Goal: Task Accomplishment & Management: Manage account settings

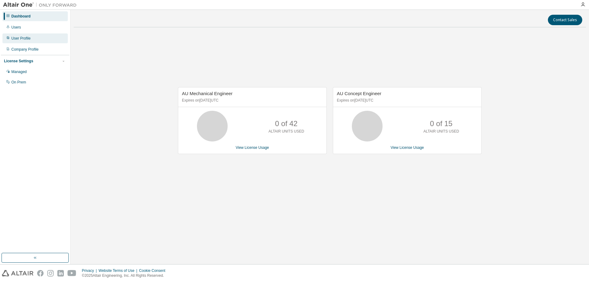
click at [24, 39] on div "User Profile" at bounding box center [20, 38] width 19 height 5
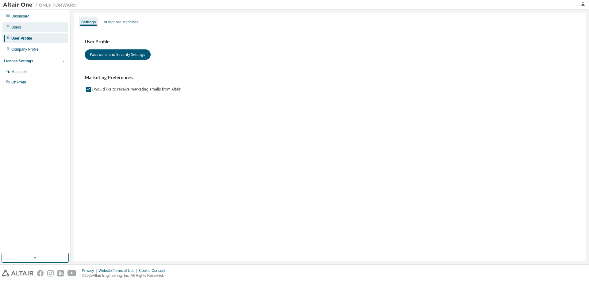
click at [20, 28] on div "Users" at bounding box center [34, 27] width 65 height 10
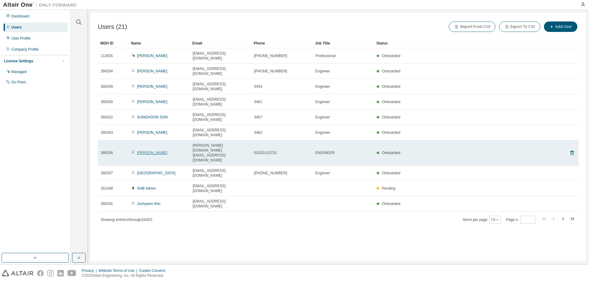
click at [152, 151] on link "[PERSON_NAME]" at bounding box center [152, 153] width 30 height 4
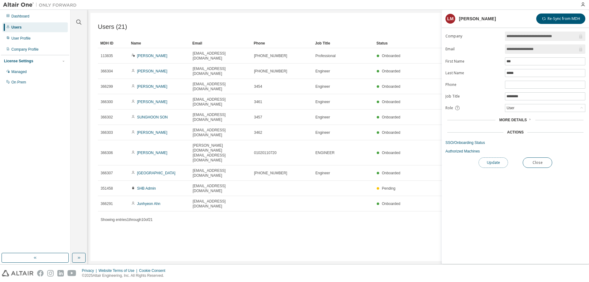
click at [501, 161] on button "Update" at bounding box center [493, 162] width 29 height 10
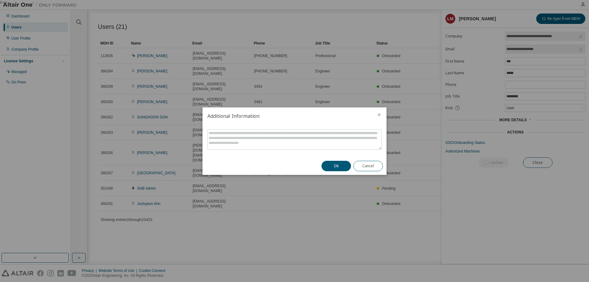
click at [377, 113] on icon "close" at bounding box center [379, 114] width 5 height 5
click at [379, 115] on icon "close" at bounding box center [379, 114] width 5 height 5
click at [373, 169] on button "Cancel" at bounding box center [368, 166] width 29 height 10
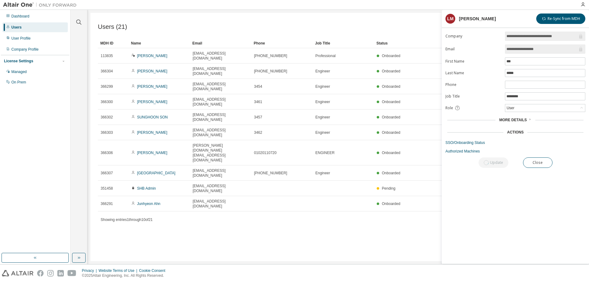
click at [520, 121] on span "More Details" at bounding box center [513, 120] width 28 height 4
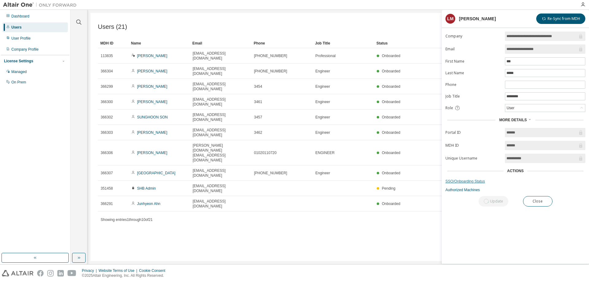
click at [467, 182] on link "SSO/Onboarding Status" at bounding box center [516, 181] width 140 height 5
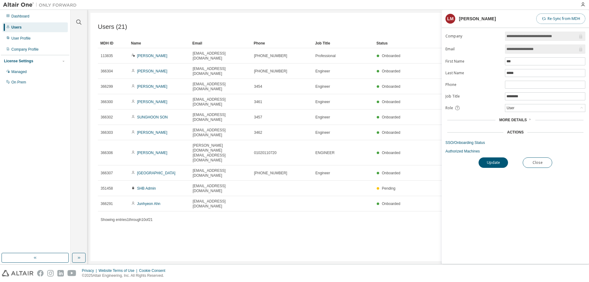
click at [564, 17] on button "Re-Sync from MDH" at bounding box center [560, 19] width 49 height 10
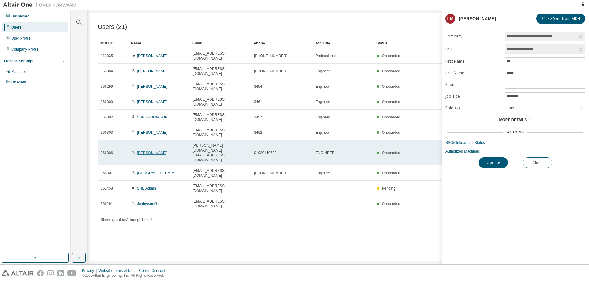
click at [147, 151] on link "LEE MINHO" at bounding box center [152, 153] width 30 height 4
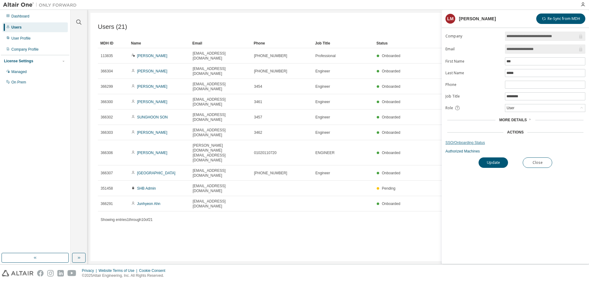
click at [465, 142] on link "SSO/Onboarding Status" at bounding box center [516, 142] width 140 height 5
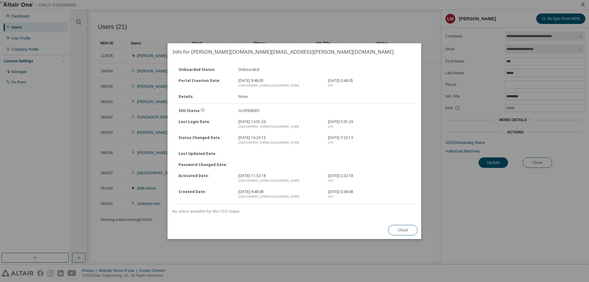
click at [209, 211] on div "No action available for this SSO status" at bounding box center [294, 211] width 244 height 5
drag, startPoint x: 174, startPoint y: 211, endPoint x: 236, endPoint y: 211, distance: 62.3
click at [236, 211] on div "No action available for this SSO status" at bounding box center [294, 211] width 244 height 5
click at [246, 215] on div "Onboarded Status : Onboarded Portal Creation Date : 2022. 3. 4. 9:48:05 Asia/Se…" at bounding box center [295, 140] width 254 height 161
click at [263, 195] on div "Asia/Seoul" at bounding box center [279, 196] width 82 height 5
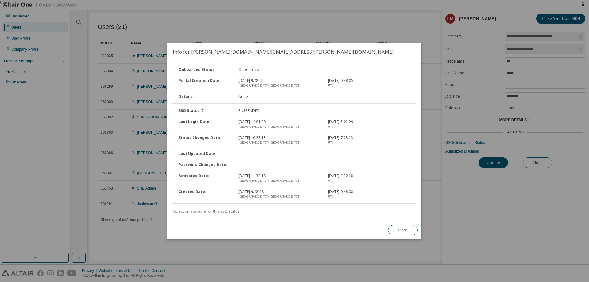
click at [253, 192] on div "2022. 3. 4. 9:48:08 Asia/Seoul" at bounding box center [280, 194] width 90 height 10
drag, startPoint x: 265, startPoint y: 137, endPoint x: 224, endPoint y: 101, distance: 54.1
click at [261, 133] on div "Status Changed Date : 2025. 8. 13. 16:23:13 Asia/Seoul 2025. 8. 13. 7:23:13 UTC" at bounding box center [294, 140] width 245 height 16
click at [224, 101] on div "Details : None" at bounding box center [294, 96] width 245 height 11
click at [402, 227] on button "Close" at bounding box center [403, 230] width 29 height 10
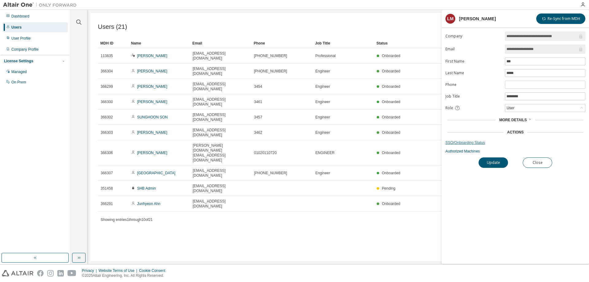
click at [469, 143] on link "SSO/Onboarding Status" at bounding box center [516, 142] width 140 height 5
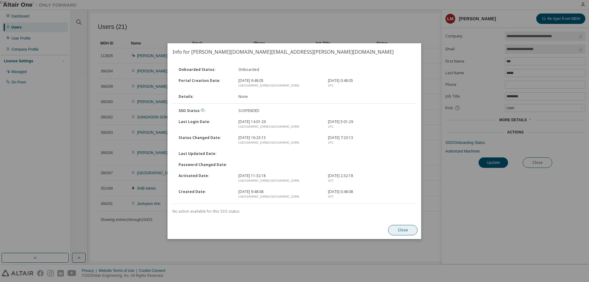
click at [395, 226] on button "Close" at bounding box center [403, 230] width 29 height 10
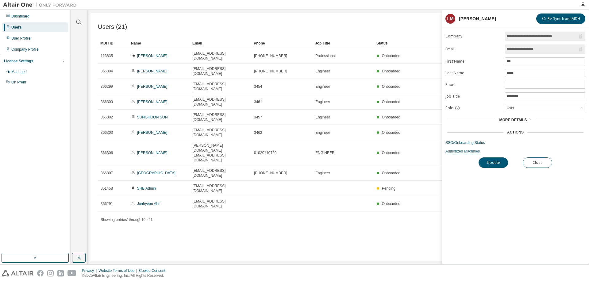
click at [469, 153] on link "Authorized Machines" at bounding box center [516, 151] width 140 height 5
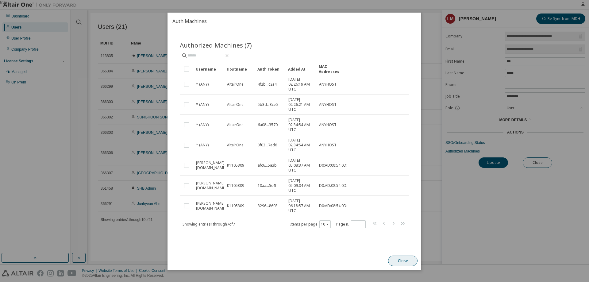
click at [410, 260] on button "Close" at bounding box center [403, 261] width 29 height 10
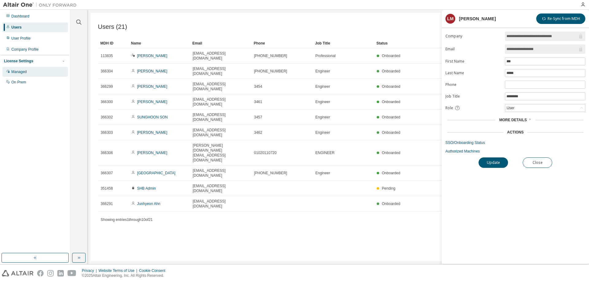
click at [21, 70] on div "Managed" at bounding box center [18, 71] width 15 height 5
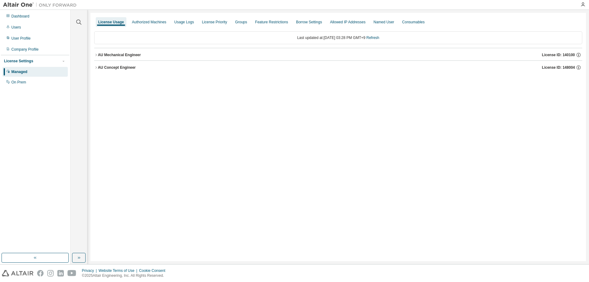
click at [97, 55] on icon "button" at bounding box center [96, 55] width 4 height 4
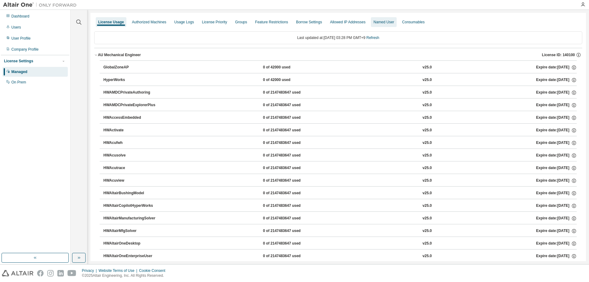
click at [378, 22] on div "Named User" at bounding box center [383, 22] width 21 height 5
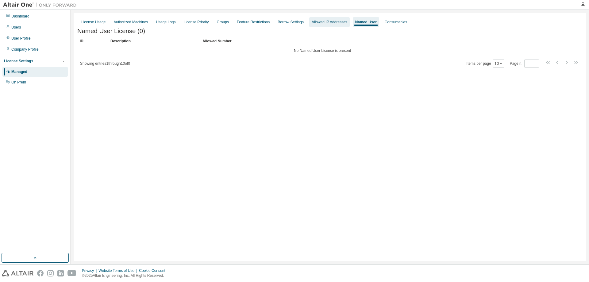
click at [329, 20] on div "Allowed IP Addresses" at bounding box center [330, 22] width 36 height 5
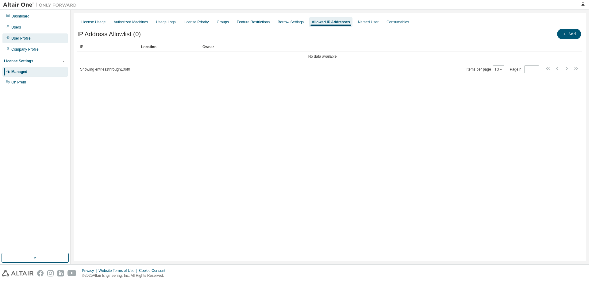
click at [18, 42] on div "User Profile" at bounding box center [34, 38] width 65 height 10
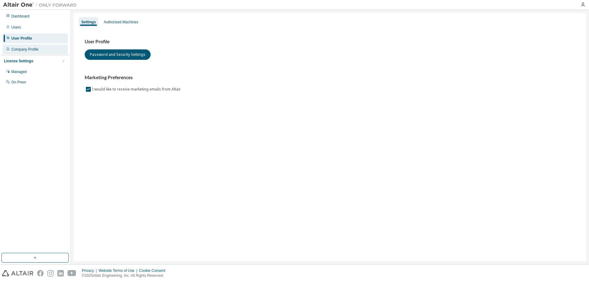
click at [25, 49] on div "Company Profile" at bounding box center [24, 49] width 27 height 5
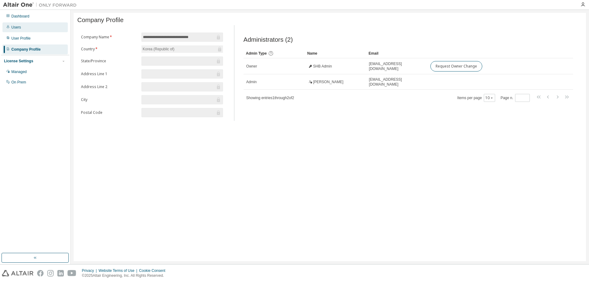
click at [17, 29] on div "Users" at bounding box center [16, 27] width 10 height 5
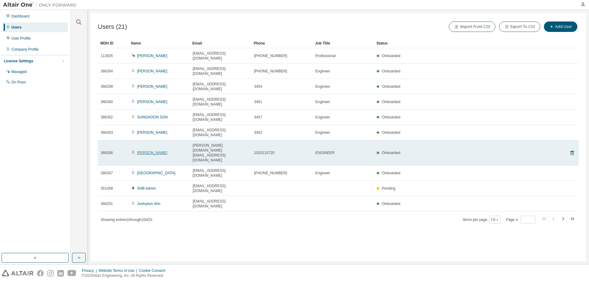
click at [148, 151] on link "LEE MINHO" at bounding box center [152, 153] width 30 height 4
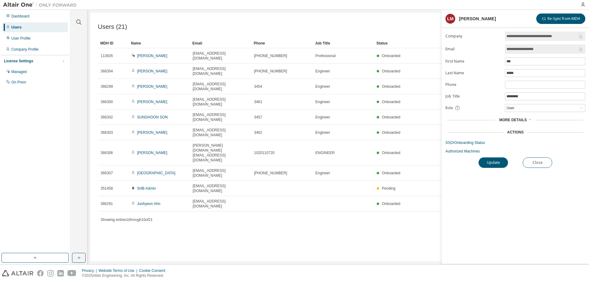
click at [511, 121] on span "More Details" at bounding box center [513, 120] width 28 height 4
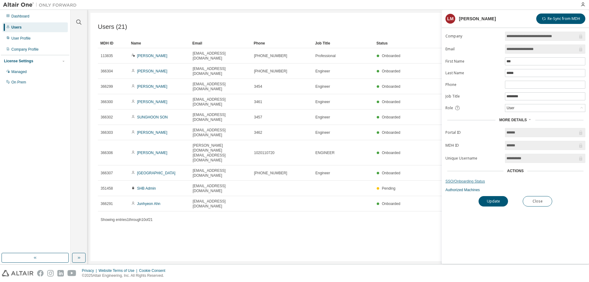
click at [472, 183] on link "SSO/Onboarding Status" at bounding box center [516, 181] width 140 height 5
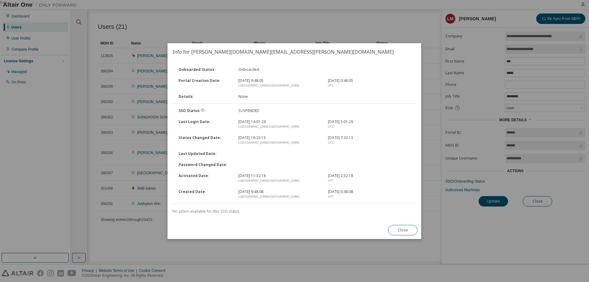
drag, startPoint x: 404, startPoint y: 232, endPoint x: 423, endPoint y: 219, distance: 23.1
click at [404, 233] on button "Close" at bounding box center [403, 230] width 29 height 10
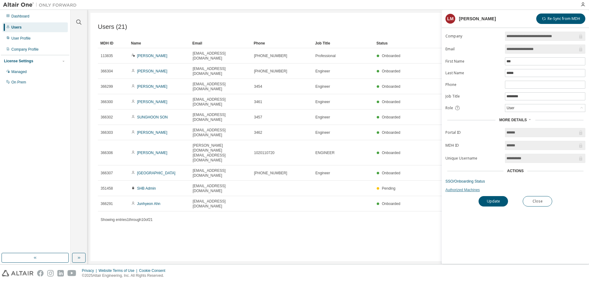
click at [466, 190] on link "Authorized Machines" at bounding box center [516, 190] width 140 height 5
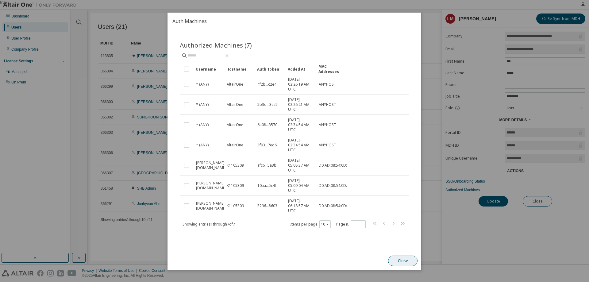
click at [405, 263] on button "Close" at bounding box center [403, 261] width 29 height 10
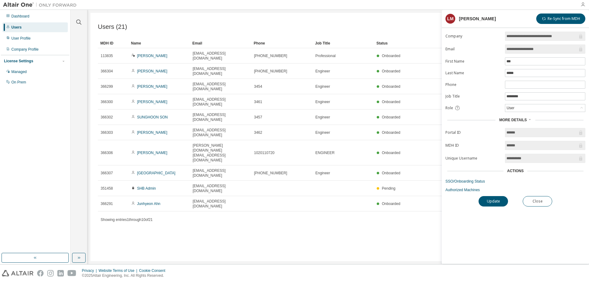
click at [584, 5] on icon "button" at bounding box center [583, 4] width 5 height 5
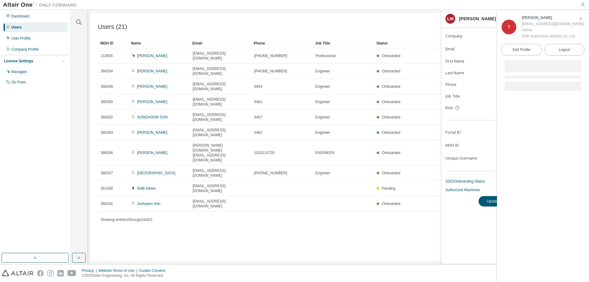
click at [582, 18] on icon "button" at bounding box center [581, 19] width 4 height 4
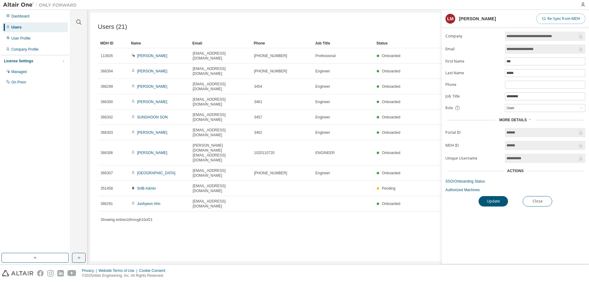
click at [566, 18] on button "Re-Sync from MDH" at bounding box center [560, 19] width 49 height 10
click at [492, 201] on button "Update" at bounding box center [493, 201] width 29 height 10
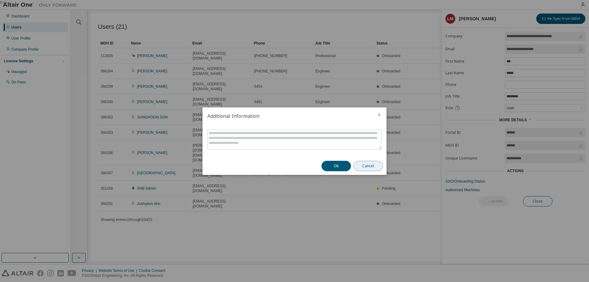
click at [368, 167] on button "Cancel" at bounding box center [368, 166] width 29 height 10
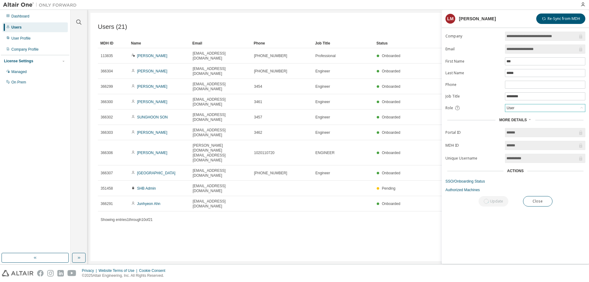
click at [568, 108] on div "User" at bounding box center [545, 107] width 80 height 7
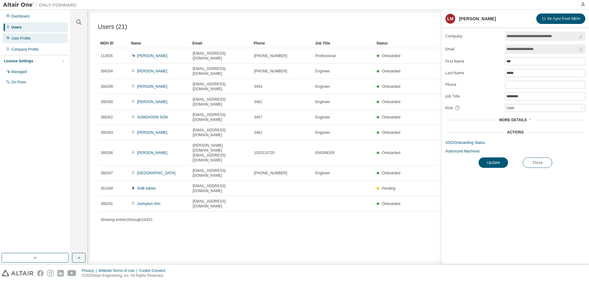
click at [26, 39] on div "User Profile" at bounding box center [20, 38] width 19 height 5
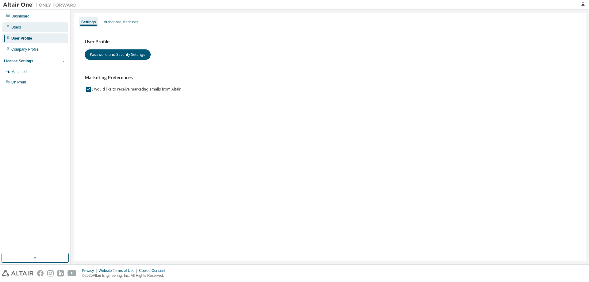
click at [30, 31] on div "Users" at bounding box center [34, 27] width 65 height 10
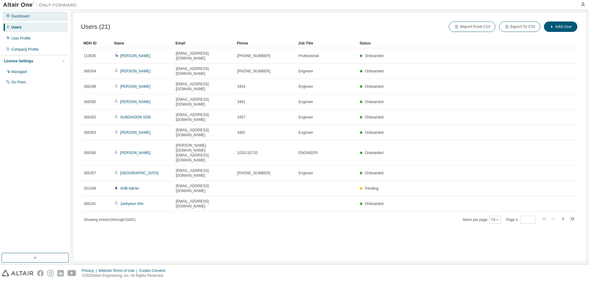
click at [30, 19] on div "Dashboard" at bounding box center [34, 16] width 65 height 10
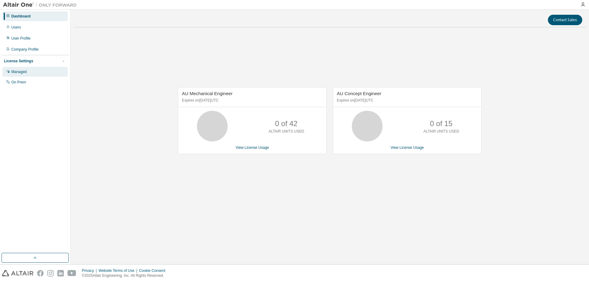
click at [24, 74] on div "Managed" at bounding box center [18, 71] width 15 height 5
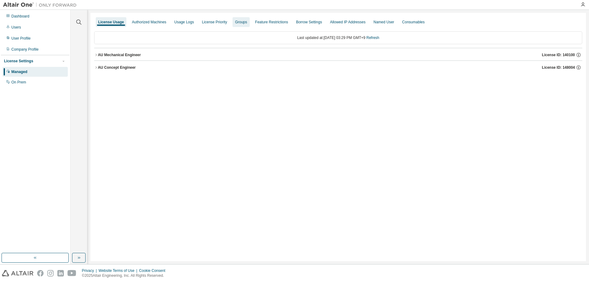
click at [233, 25] on div "Groups" at bounding box center [241, 22] width 17 height 10
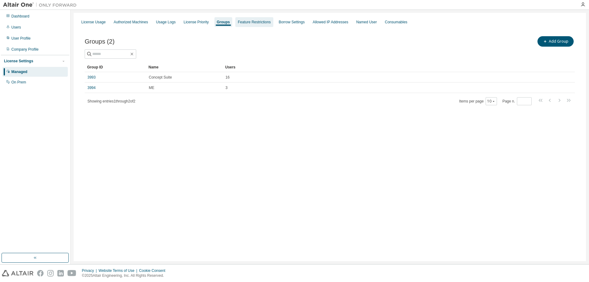
click at [249, 23] on div "Feature Restrictions" at bounding box center [254, 22] width 33 height 5
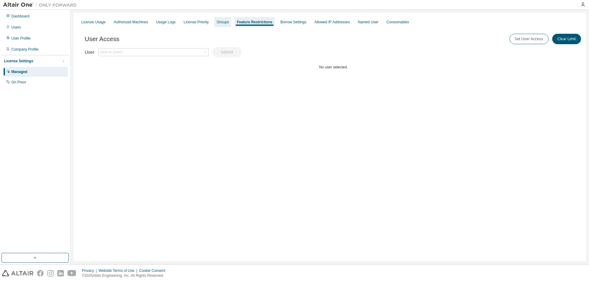
click at [217, 23] on div "Groups" at bounding box center [223, 22] width 12 height 5
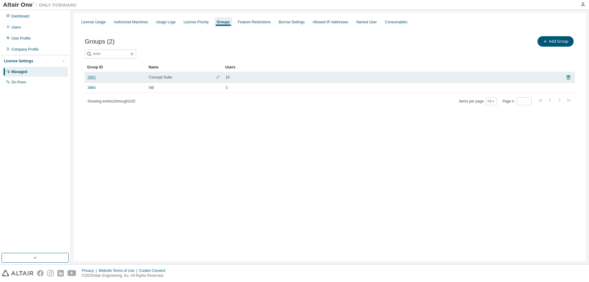
click at [90, 79] on link "3993" at bounding box center [91, 77] width 8 height 5
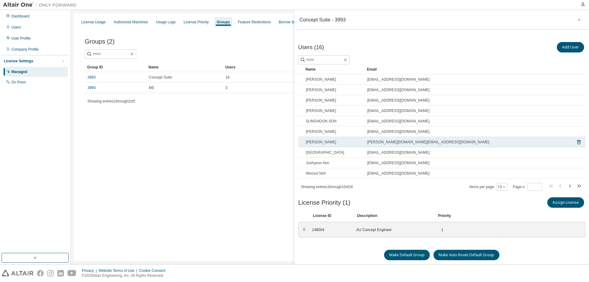
click at [317, 142] on span "LEE MINHO" at bounding box center [321, 142] width 30 height 5
click at [313, 142] on span "LEE MINHO" at bounding box center [321, 142] width 30 height 5
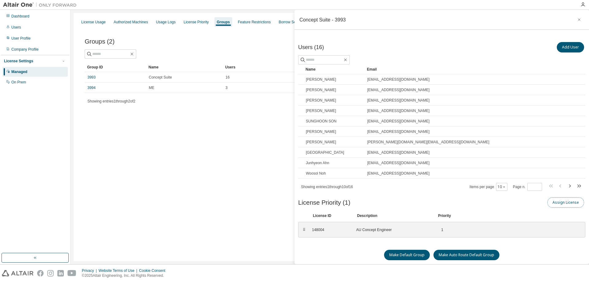
click at [556, 206] on button "Assign License" at bounding box center [566, 202] width 37 height 10
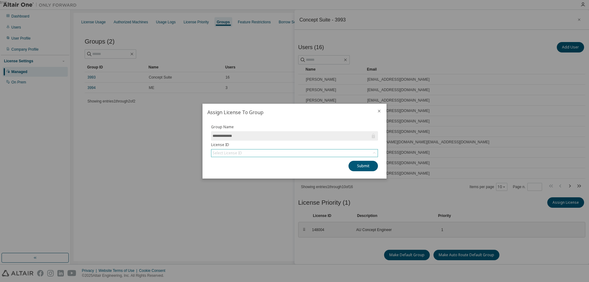
click at [360, 156] on div "Select License ID" at bounding box center [294, 152] width 166 height 7
click at [382, 110] on div at bounding box center [379, 112] width 15 height 16
click at [381, 110] on icon "close" at bounding box center [379, 111] width 5 height 5
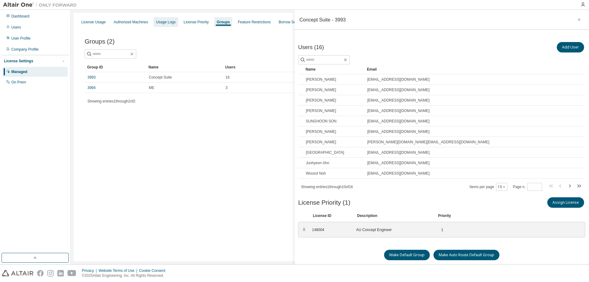
click at [163, 22] on div "Usage Logs" at bounding box center [166, 22] width 20 height 5
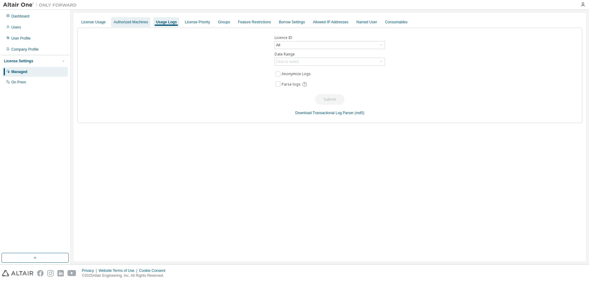
click at [130, 25] on div "Authorized Machines" at bounding box center [130, 22] width 39 height 10
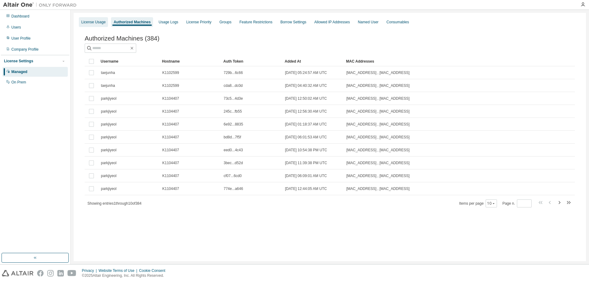
click at [97, 24] on div "License Usage" at bounding box center [93, 22] width 24 height 5
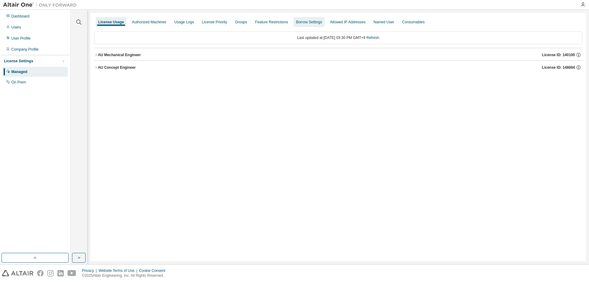
click at [307, 19] on div "Borrow Settings" at bounding box center [309, 22] width 31 height 10
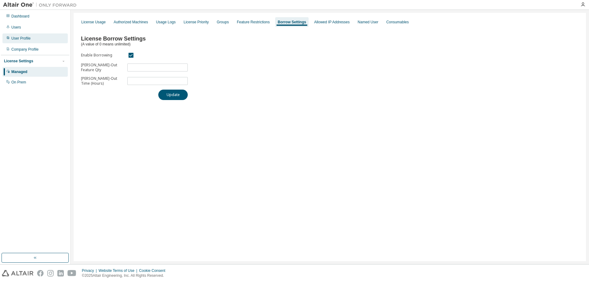
click at [15, 40] on div "User Profile" at bounding box center [20, 38] width 19 height 5
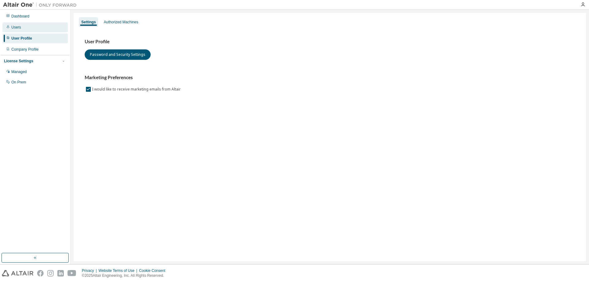
click at [18, 29] on div "Users" at bounding box center [16, 27] width 10 height 5
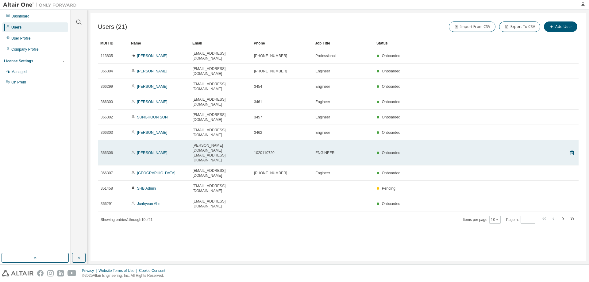
click at [267, 150] on span "1020110720" at bounding box center [264, 152] width 21 height 5
click at [323, 150] on span "ENGINEER" at bounding box center [324, 152] width 19 height 5
click at [149, 151] on link "LEE MINHO" at bounding box center [152, 153] width 30 height 4
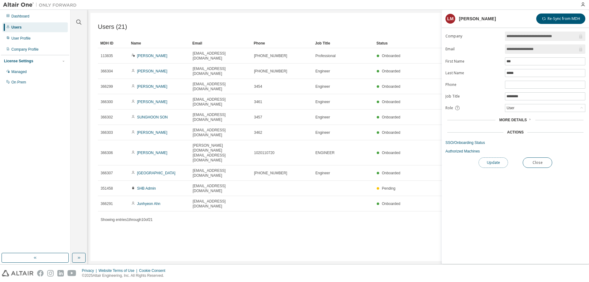
click at [497, 165] on button "Update" at bounding box center [493, 162] width 29 height 10
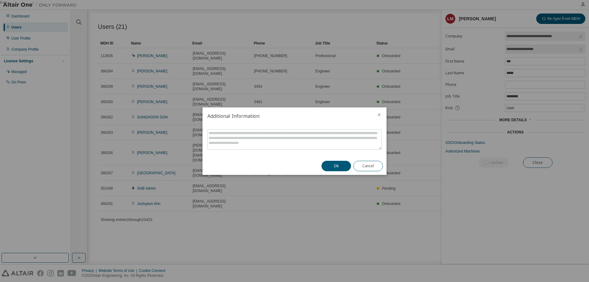
click at [259, 157] on div at bounding box center [295, 141] width 184 height 33
click at [381, 113] on icon "close" at bounding box center [379, 114] width 5 height 5
click at [340, 167] on button "Ok" at bounding box center [336, 166] width 29 height 10
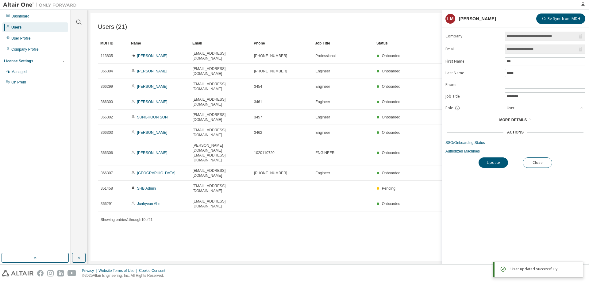
click at [473, 152] on link "Authorized Machines" at bounding box center [516, 151] width 140 height 5
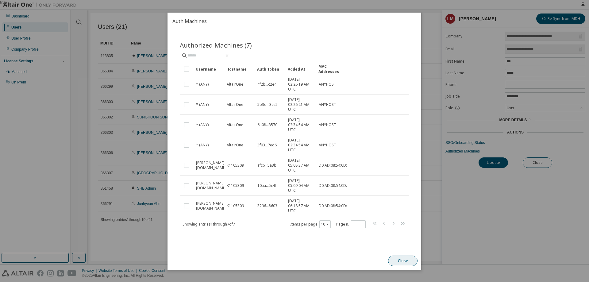
click at [403, 263] on button "Close" at bounding box center [403, 261] width 29 height 10
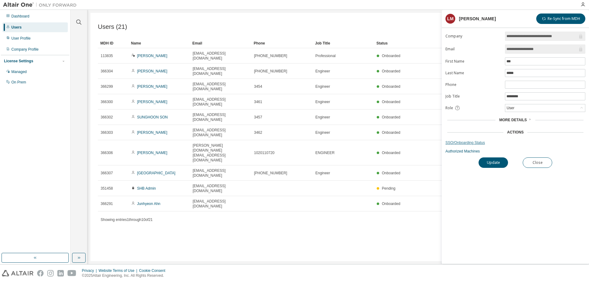
click at [467, 141] on link "SSO/Onboarding Status" at bounding box center [516, 142] width 140 height 5
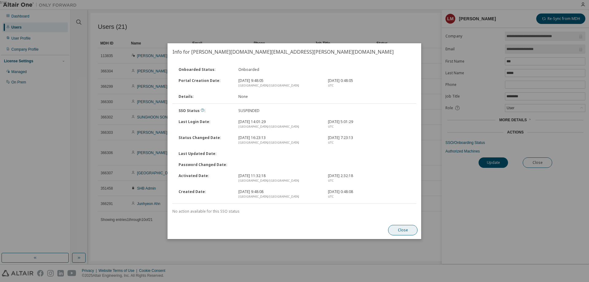
click at [402, 228] on button "Close" at bounding box center [403, 230] width 29 height 10
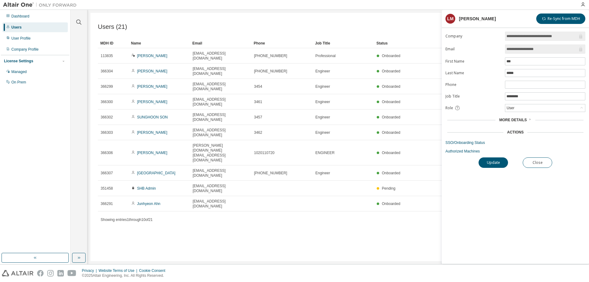
click at [526, 121] on span "More Details" at bounding box center [513, 120] width 28 height 4
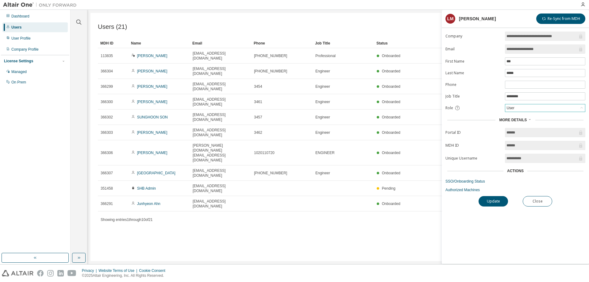
click at [548, 107] on div "User" at bounding box center [545, 107] width 80 height 7
click at [541, 98] on input "********" at bounding box center [545, 96] width 77 height 5
click at [456, 109] on icon at bounding box center [458, 108] width 6 height 6
click at [474, 181] on link "SSO/Onboarding Status" at bounding box center [516, 181] width 140 height 5
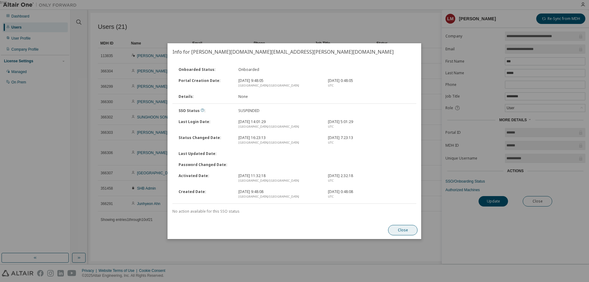
click at [403, 230] on button "Close" at bounding box center [403, 230] width 29 height 10
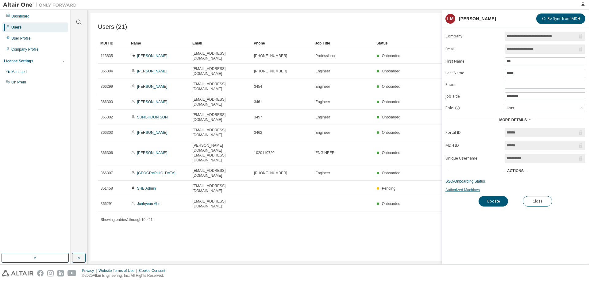
click at [461, 192] on link "Authorized Machines" at bounding box center [516, 190] width 140 height 5
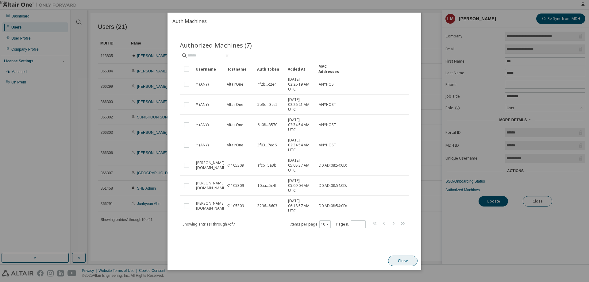
click at [405, 261] on button "Close" at bounding box center [403, 261] width 29 height 10
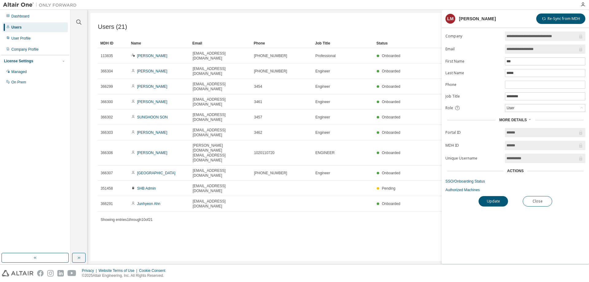
click at [508, 229] on div "**********" at bounding box center [515, 148] width 147 height 232
click at [561, 23] on button "Re-Sync from MDH" at bounding box center [560, 19] width 49 height 10
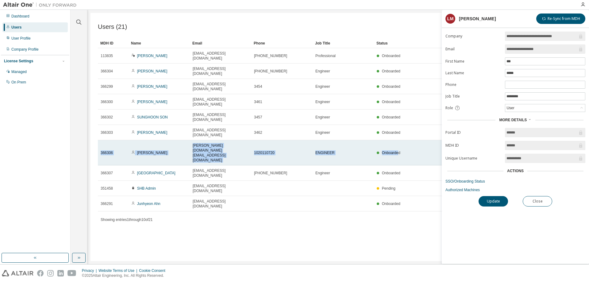
drag, startPoint x: 399, startPoint y: 116, endPoint x: 100, endPoint y: 116, distance: 299.2
click at [100, 140] on tr "366306 LEE MINHO lee.mh@slworld.com 1020110720 ENGINEER Onboarded" at bounding box center [338, 152] width 481 height 25
